Goal: Information Seeking & Learning: Learn about a topic

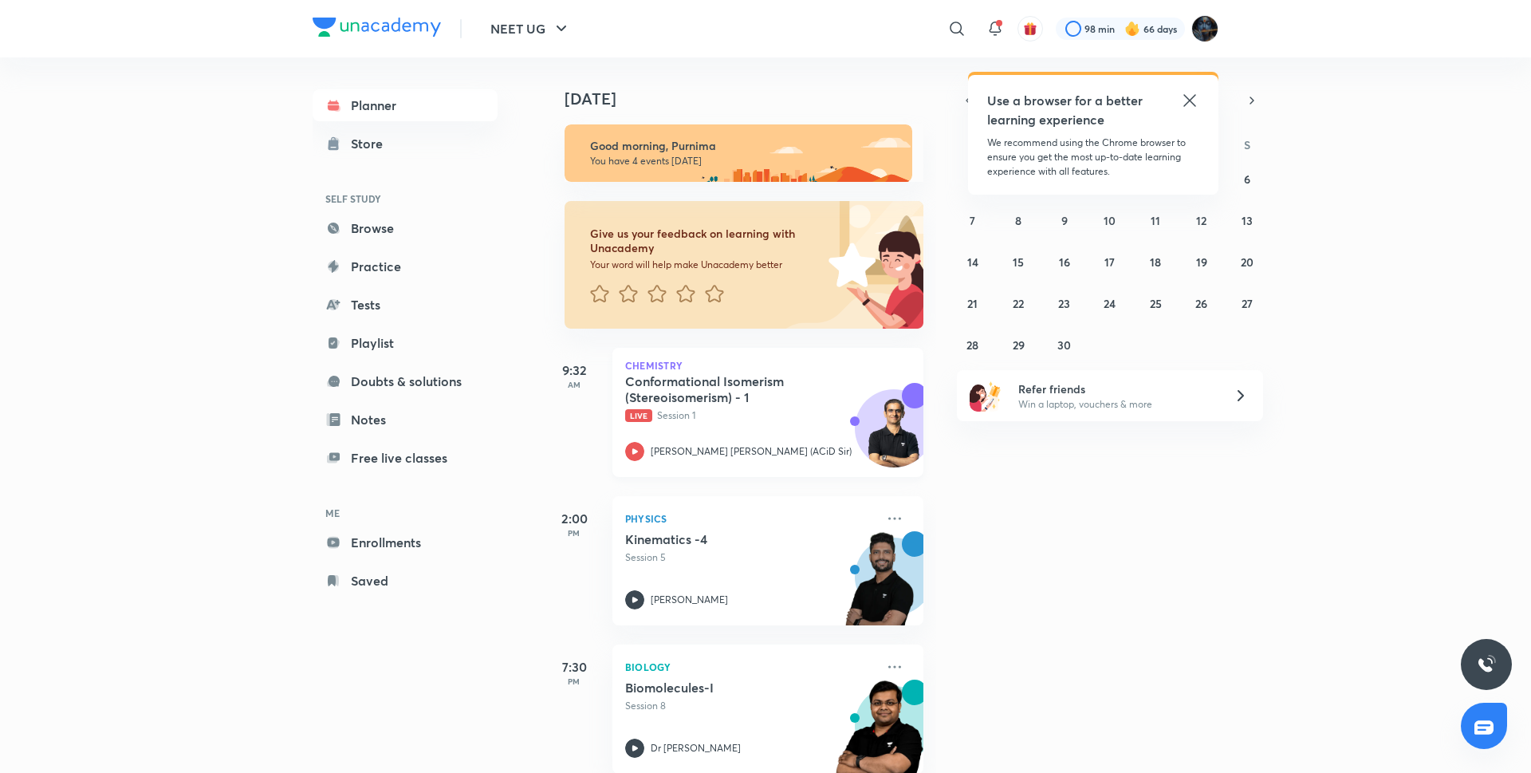
click at [632, 455] on icon at bounding box center [634, 451] width 19 height 19
